Goal: Transaction & Acquisition: Purchase product/service

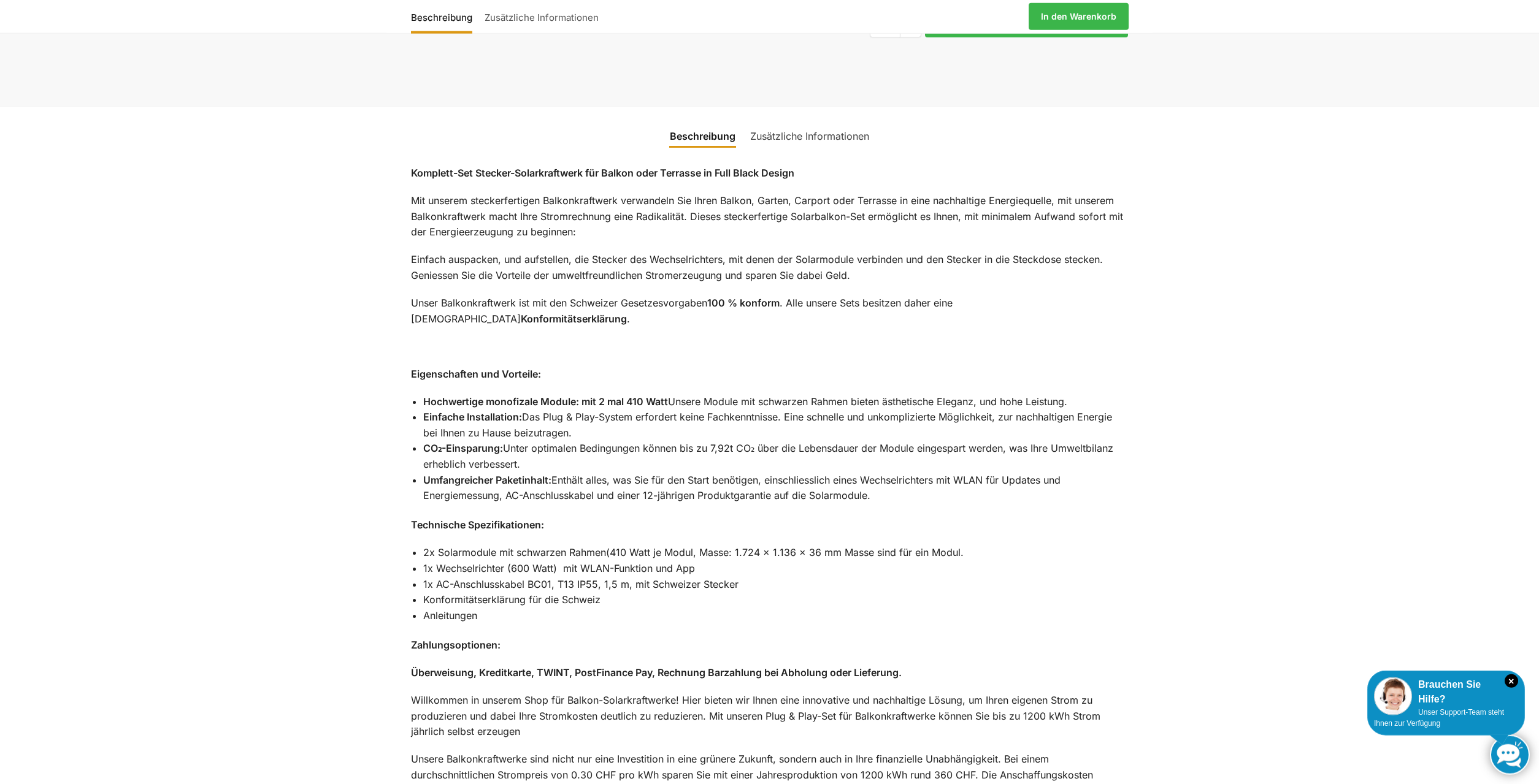
scroll to position [938, 0]
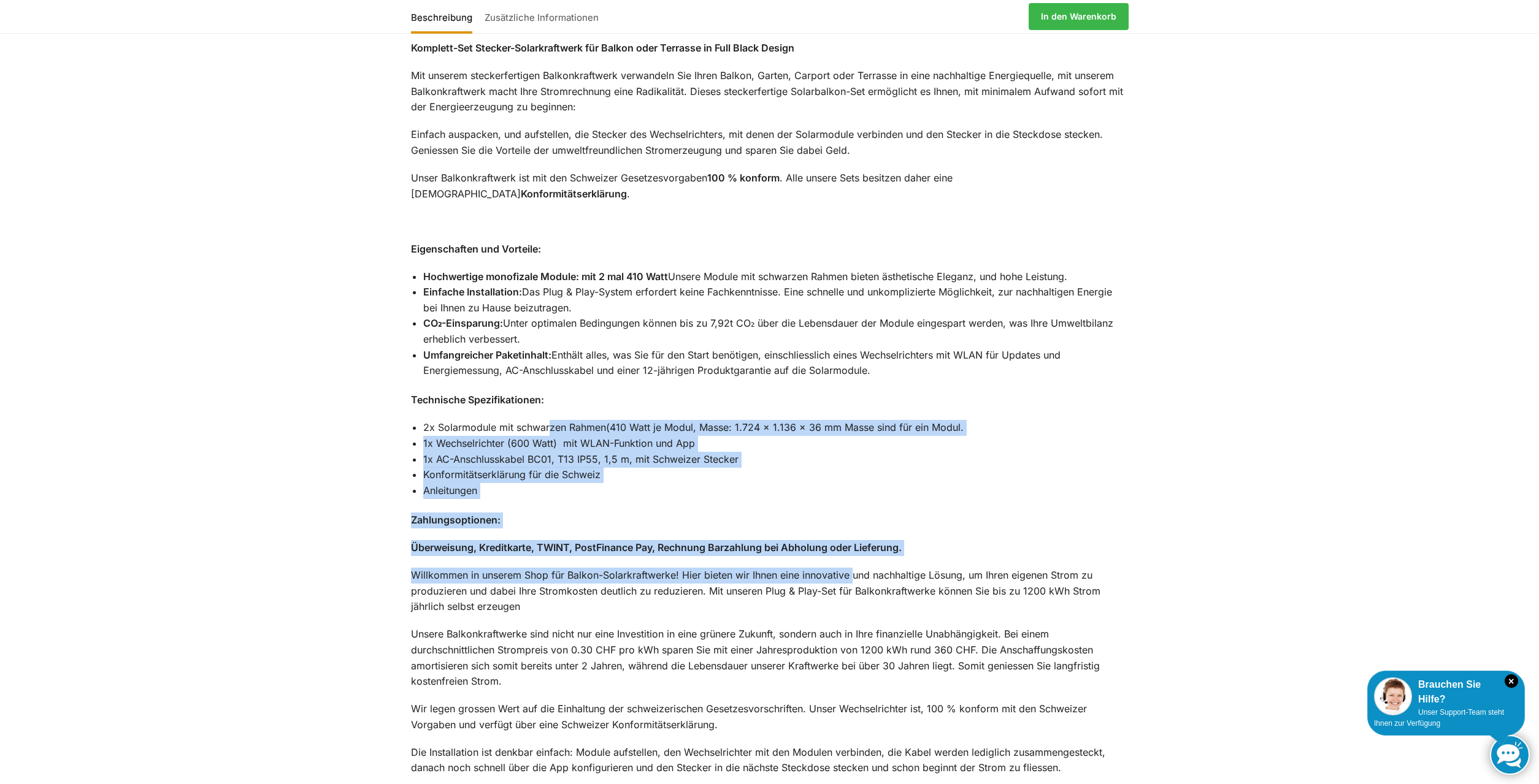
drag, startPoint x: 549, startPoint y: 397, endPoint x: 855, endPoint y: 560, distance: 346.7
click at [855, 560] on div "Komplett-Set Stecker-Solarkraftwerk für Balkon oder Terrasse in Full Black Desi…" at bounding box center [770, 479] width 769 height 907
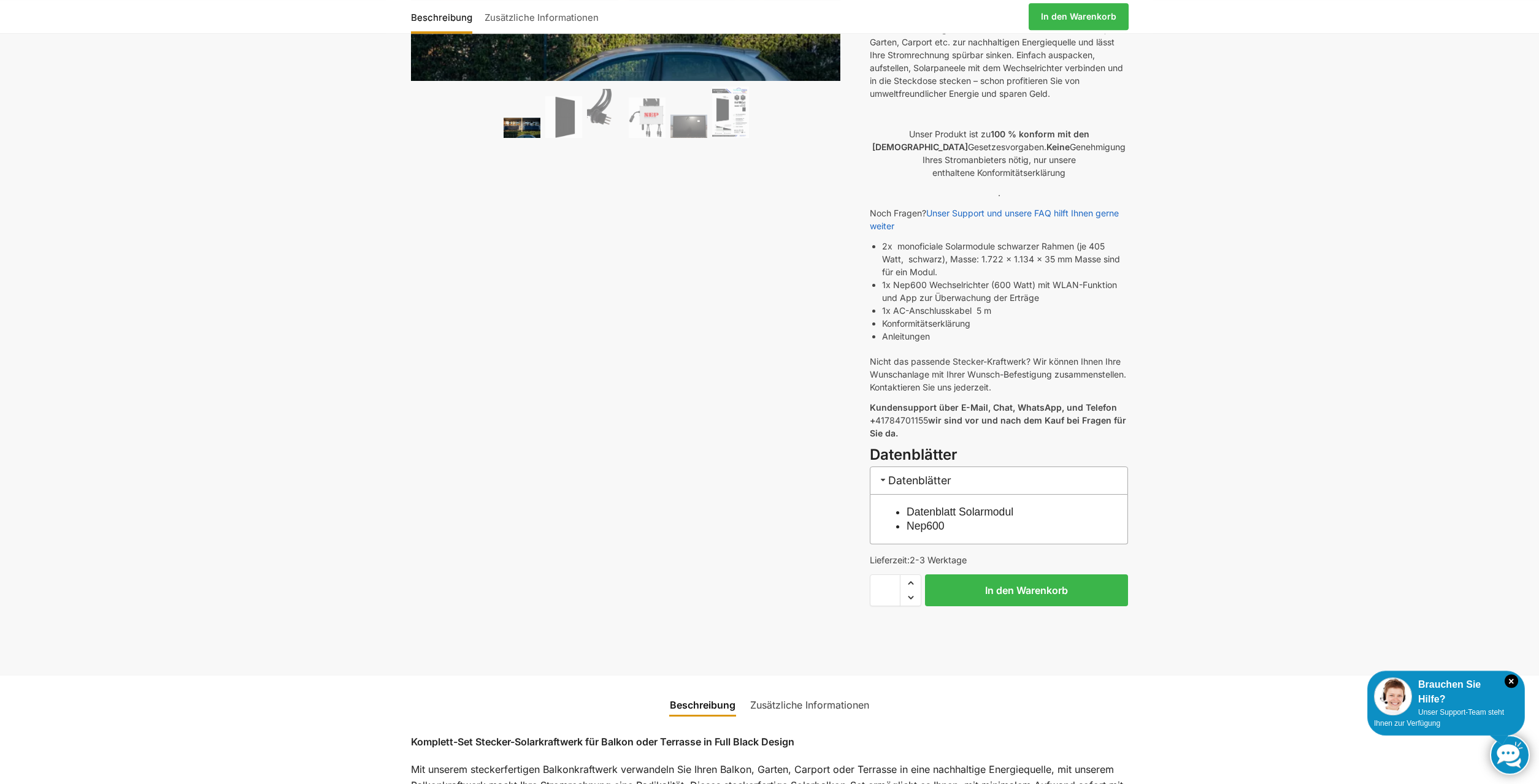
scroll to position [250, 0]
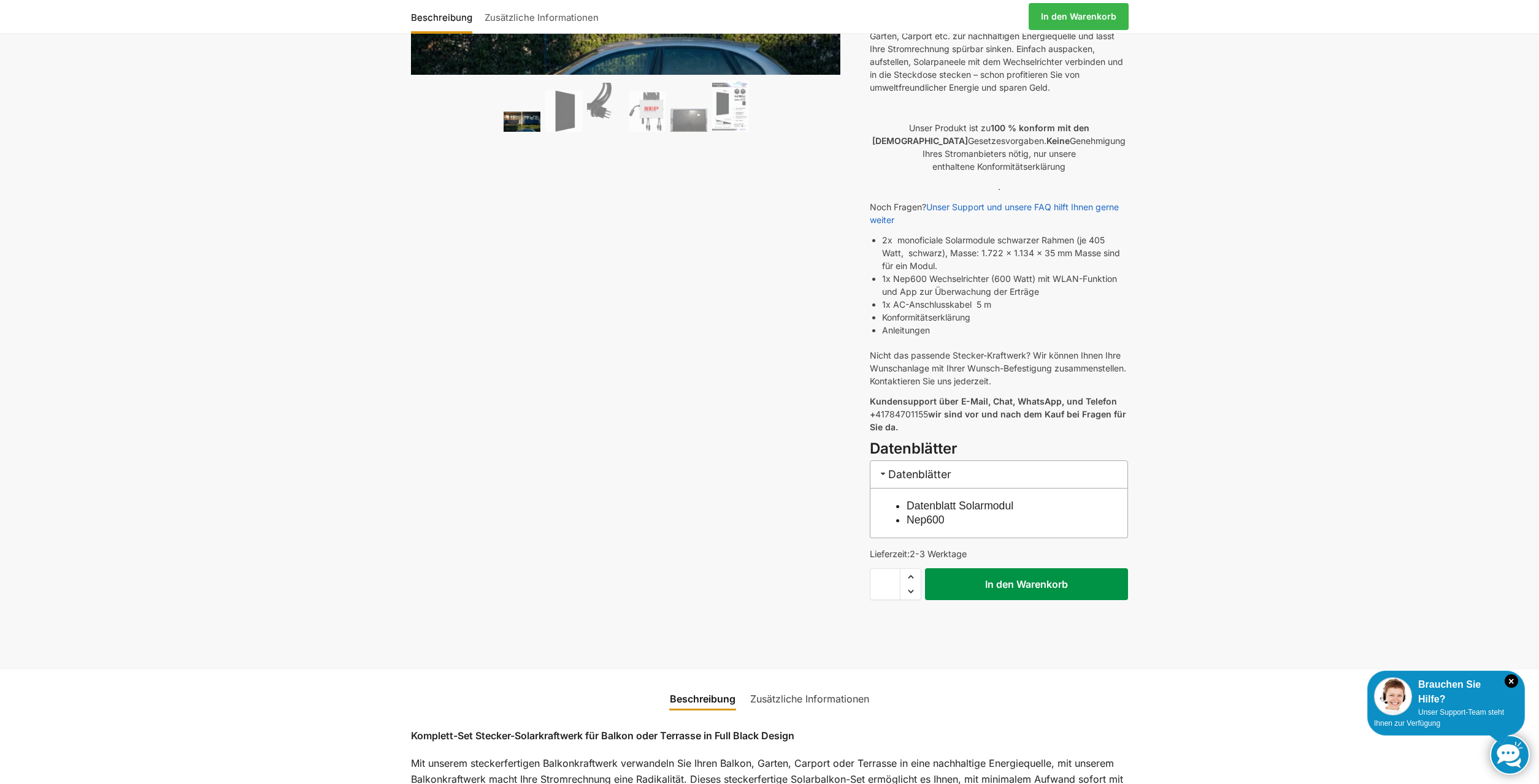
click at [984, 578] on button "In den Warenkorb" at bounding box center [1026, 584] width 203 height 32
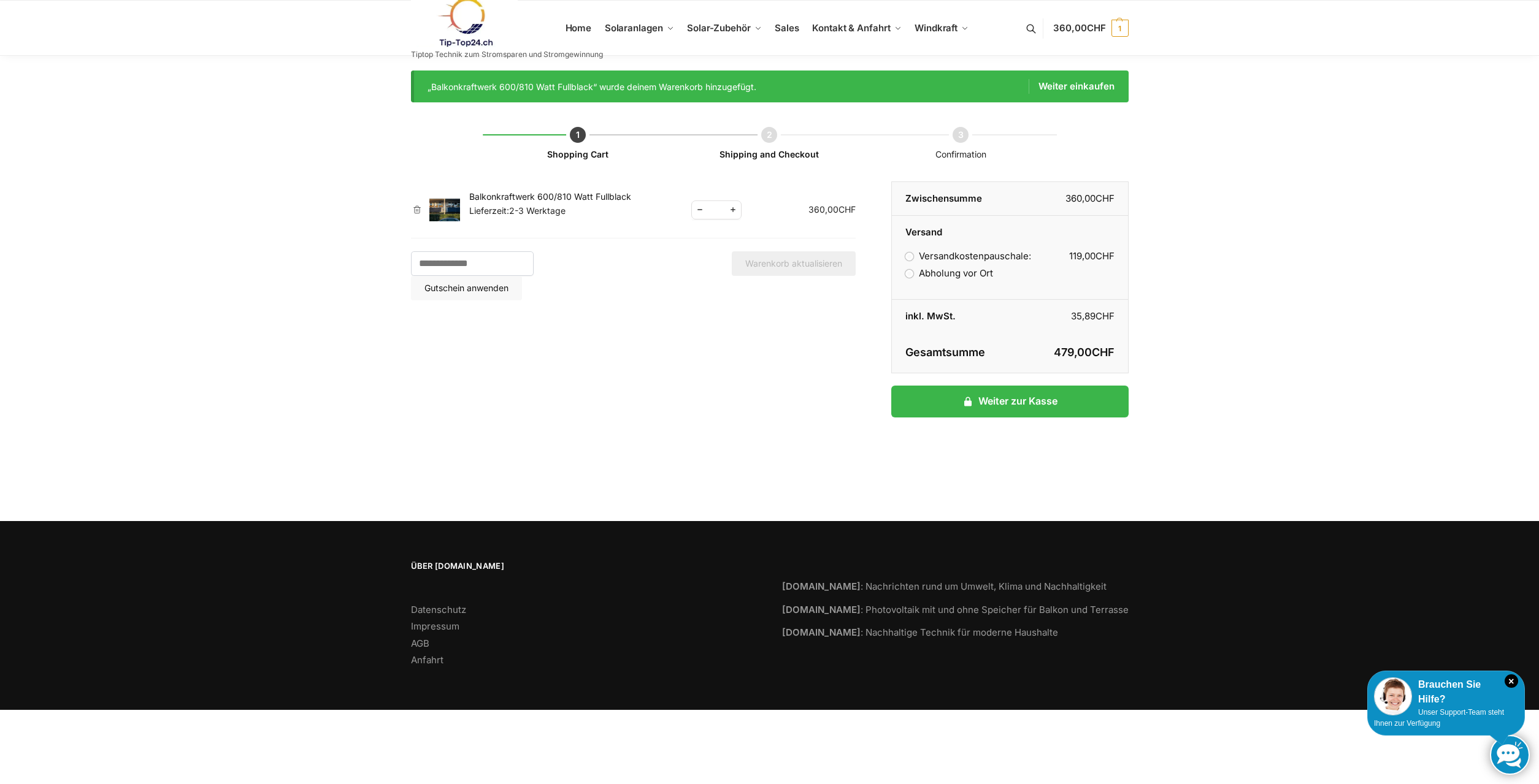
click at [929, 275] on label "Abholung vor Ort" at bounding box center [949, 273] width 87 height 12
click at [833, 81] on span "Häufige Fragen" at bounding box center [852, 76] width 62 height 10
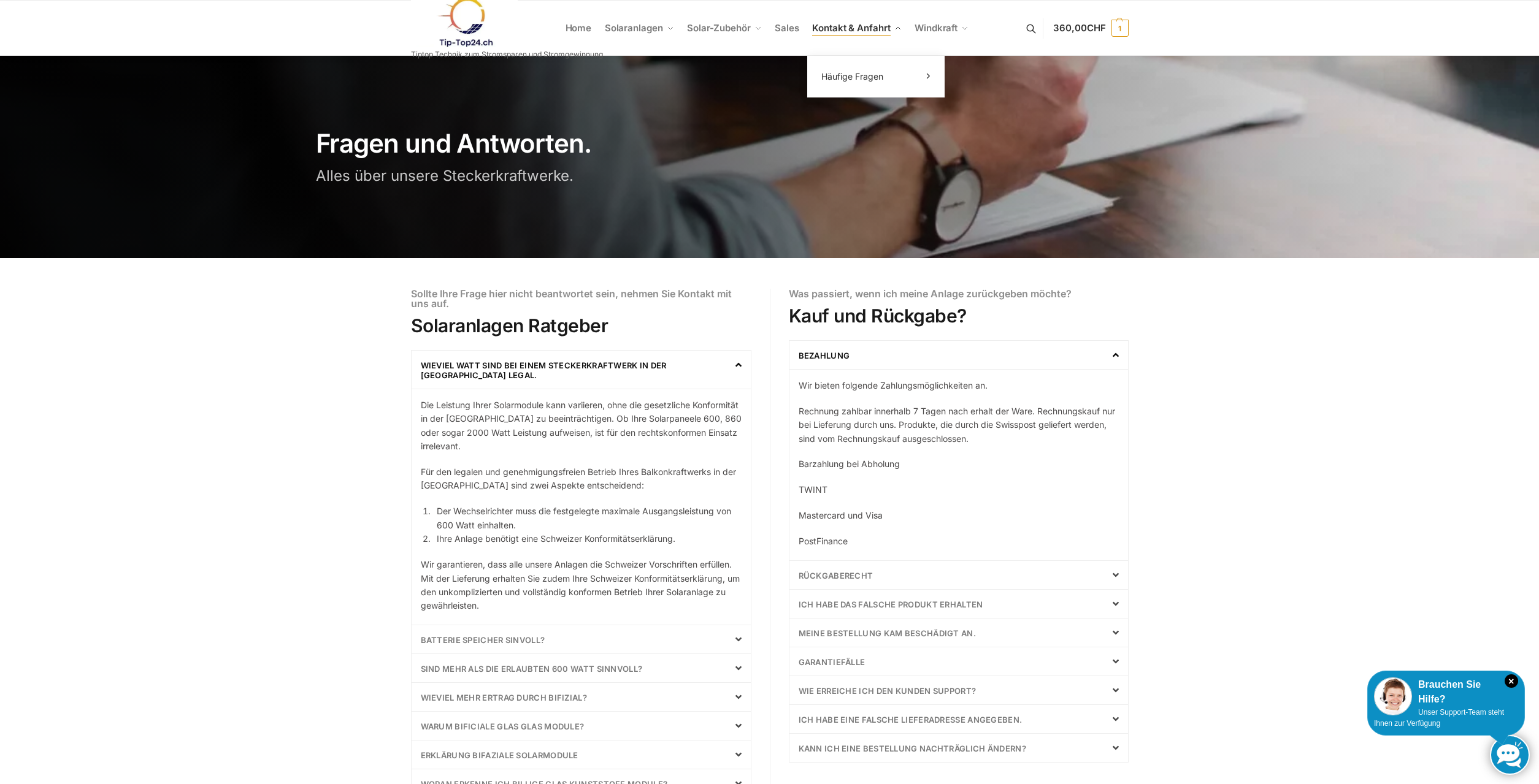
click at [852, 25] on span "Kontakt & Anfahrt" at bounding box center [850, 28] width 78 height 12
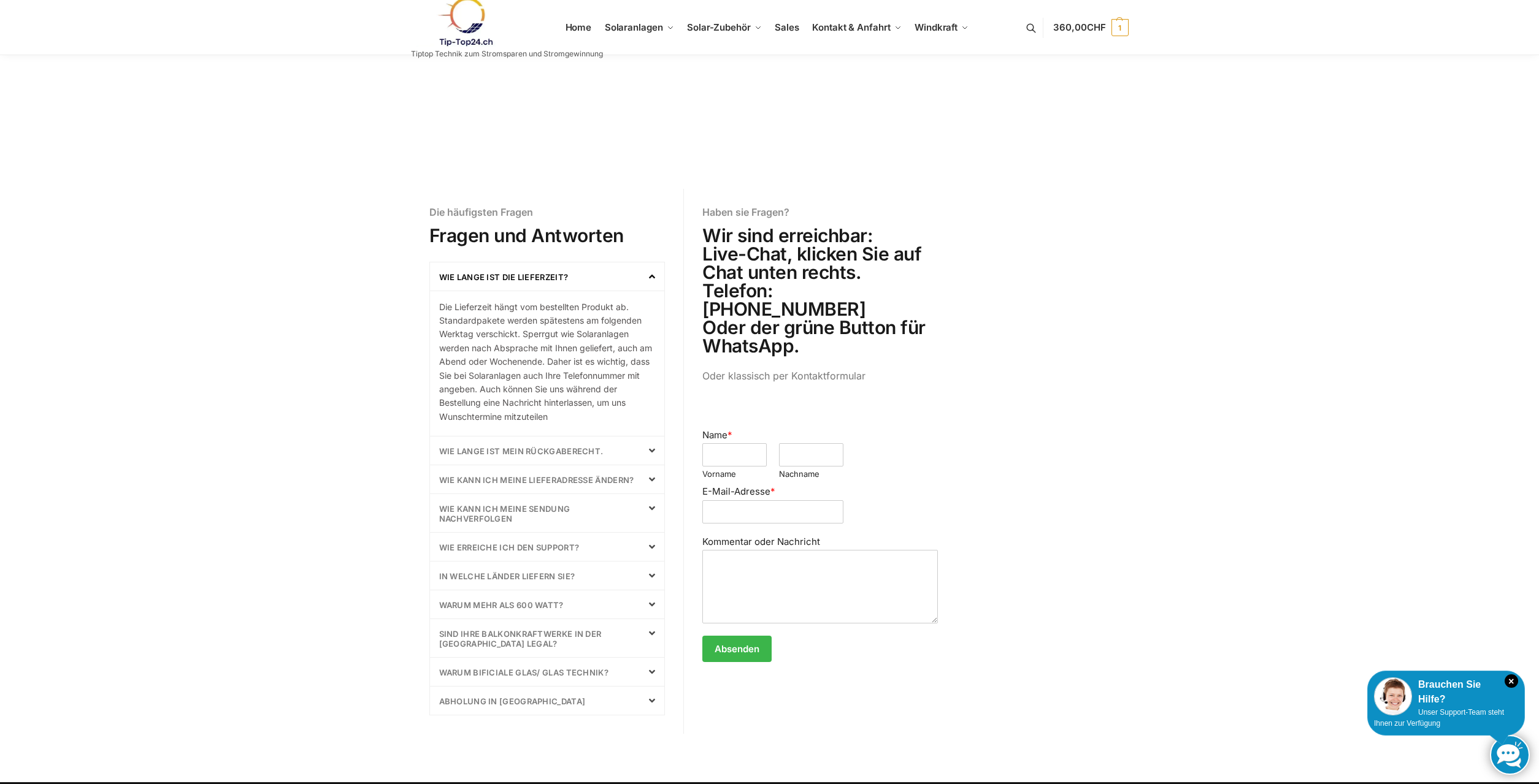
scroll to position [437, 0]
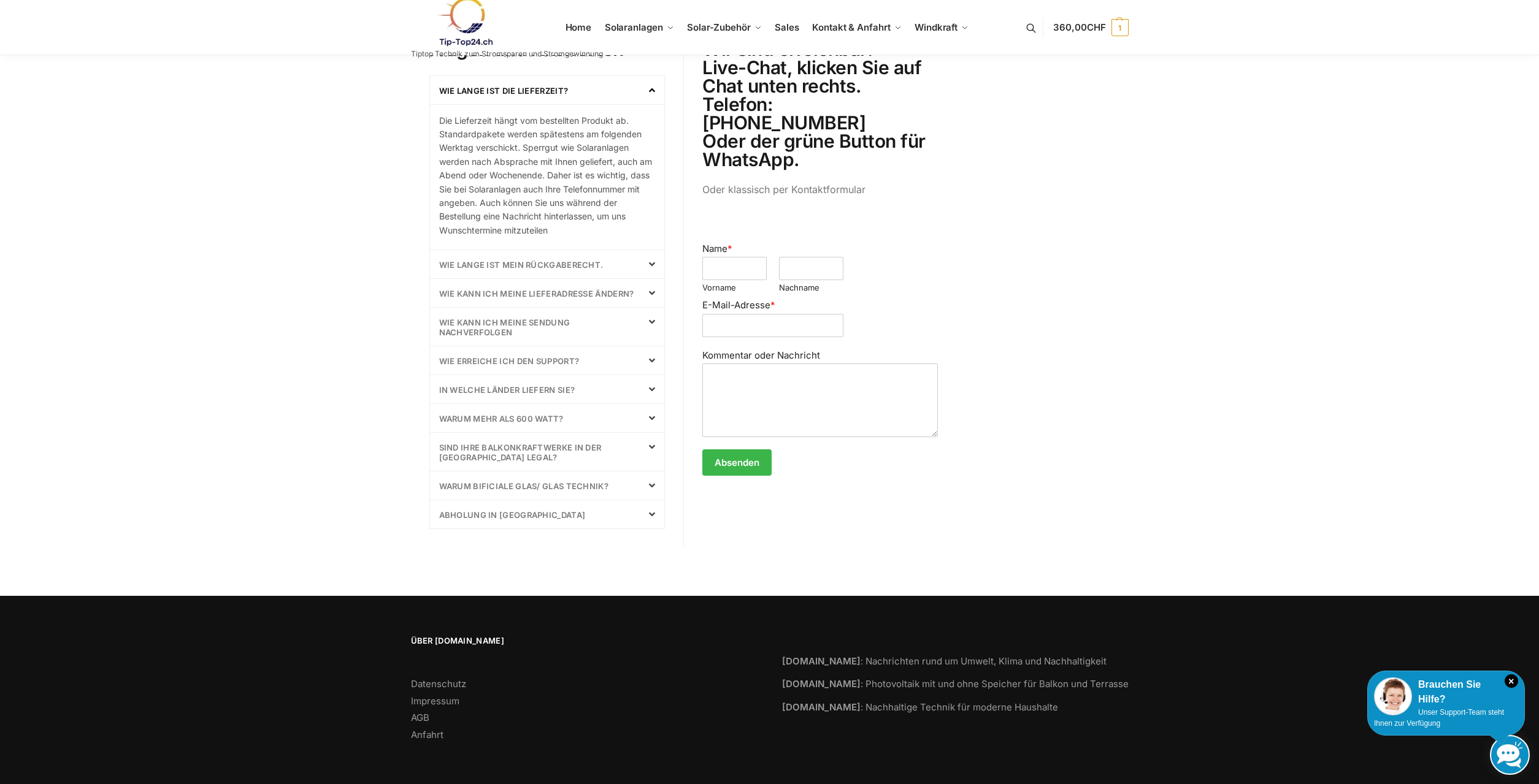
click at [561, 419] on link "Warum mehr als 600 Watt?" at bounding box center [501, 419] width 124 height 10
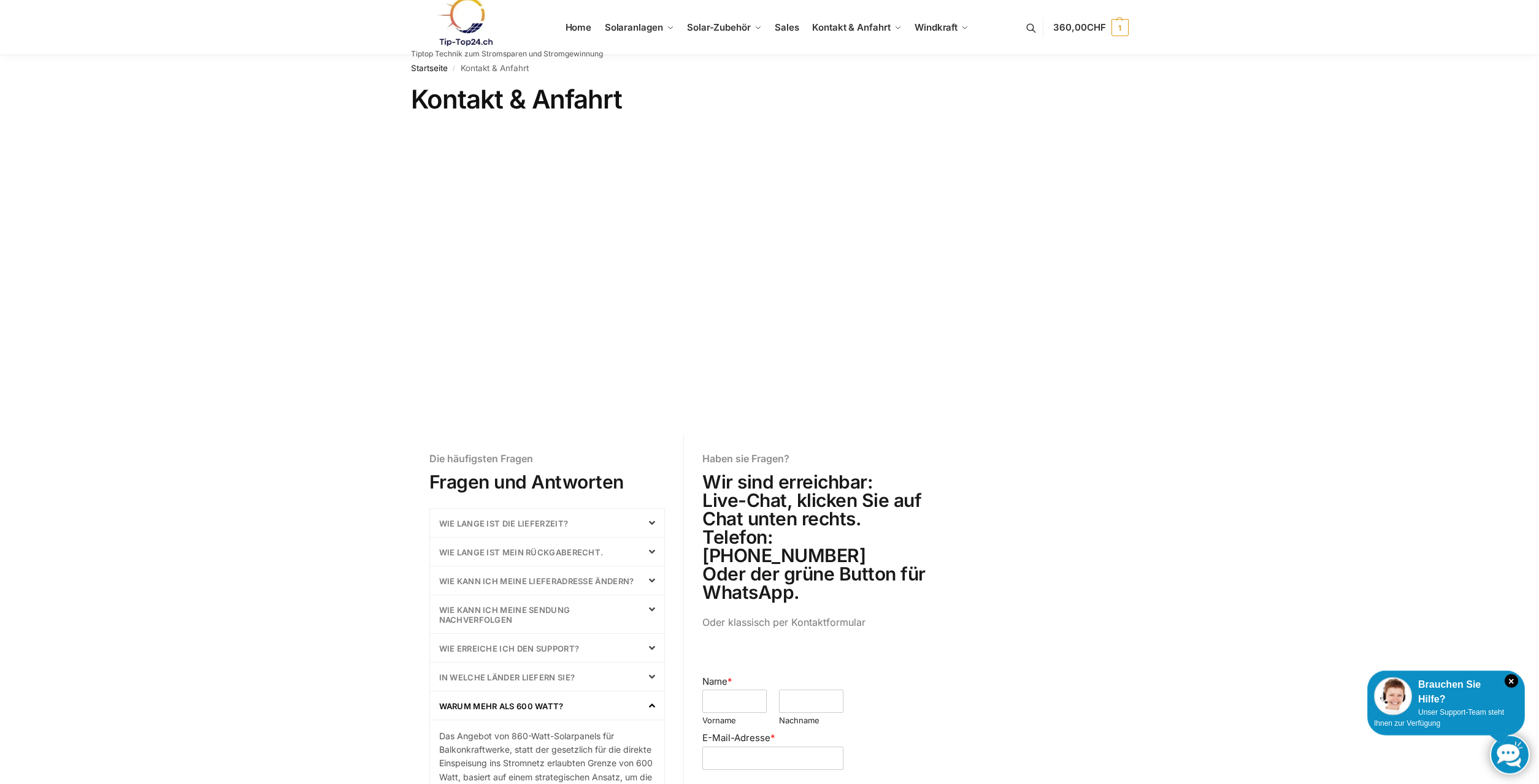
scroll to position [0, 0]
